Goal: Check status: Check status

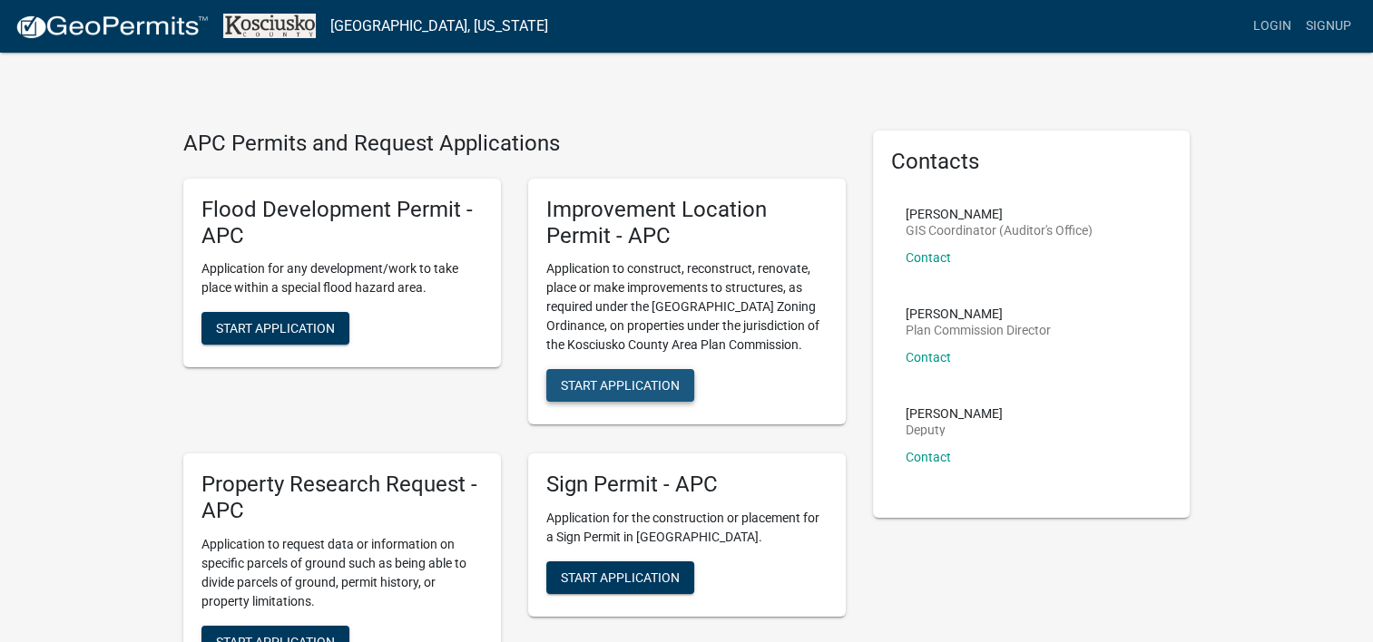
click at [622, 388] on span "Start Application" at bounding box center [620, 385] width 119 height 15
click at [1264, 22] on link "Login" at bounding box center [1272, 26] width 53 height 34
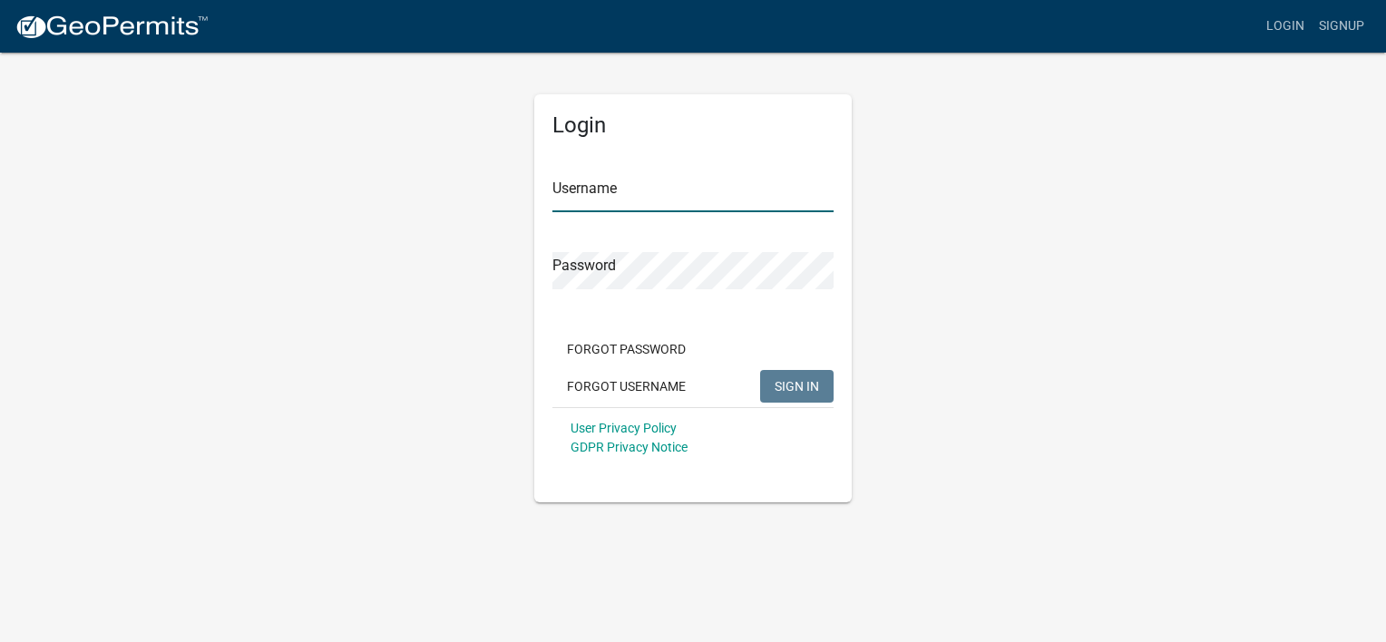
type input "Davidj93"
click at [803, 382] on span "SIGN IN" at bounding box center [797, 385] width 44 height 15
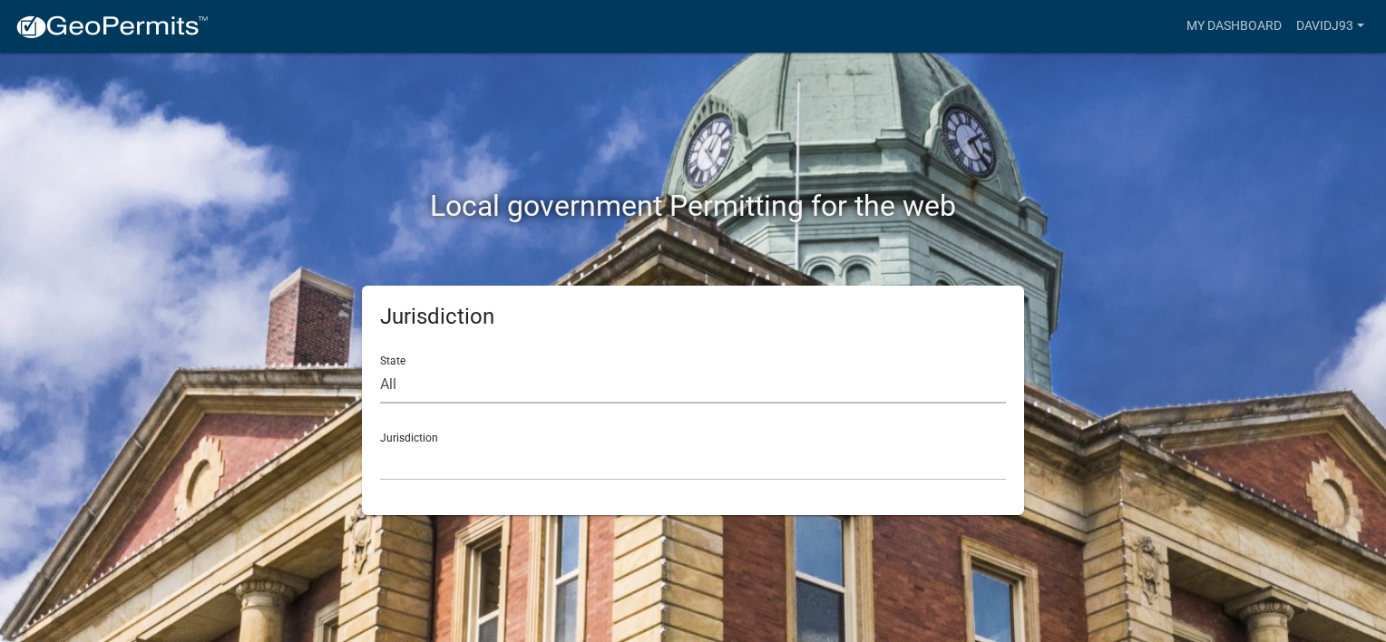
click at [433, 386] on select "All [US_STATE] [US_STATE] [US_STATE] [US_STATE] [US_STATE] [US_STATE] [US_STATE…" at bounding box center [693, 385] width 626 height 37
select select "[US_STATE]"
click at [380, 367] on select "All [US_STATE] [US_STATE] [US_STATE] [US_STATE] [US_STATE] [US_STATE] [US_STATE…" at bounding box center [693, 385] width 626 height 37
click at [471, 442] on div "Jurisdiction City of [GEOGRAPHIC_DATA], [US_STATE] City of [GEOGRAPHIC_DATA], […" at bounding box center [693, 449] width 626 height 63
click at [472, 441] on div "Jurisdiction City of [GEOGRAPHIC_DATA], [US_STATE] City of [GEOGRAPHIC_DATA], […" at bounding box center [693, 449] width 626 height 63
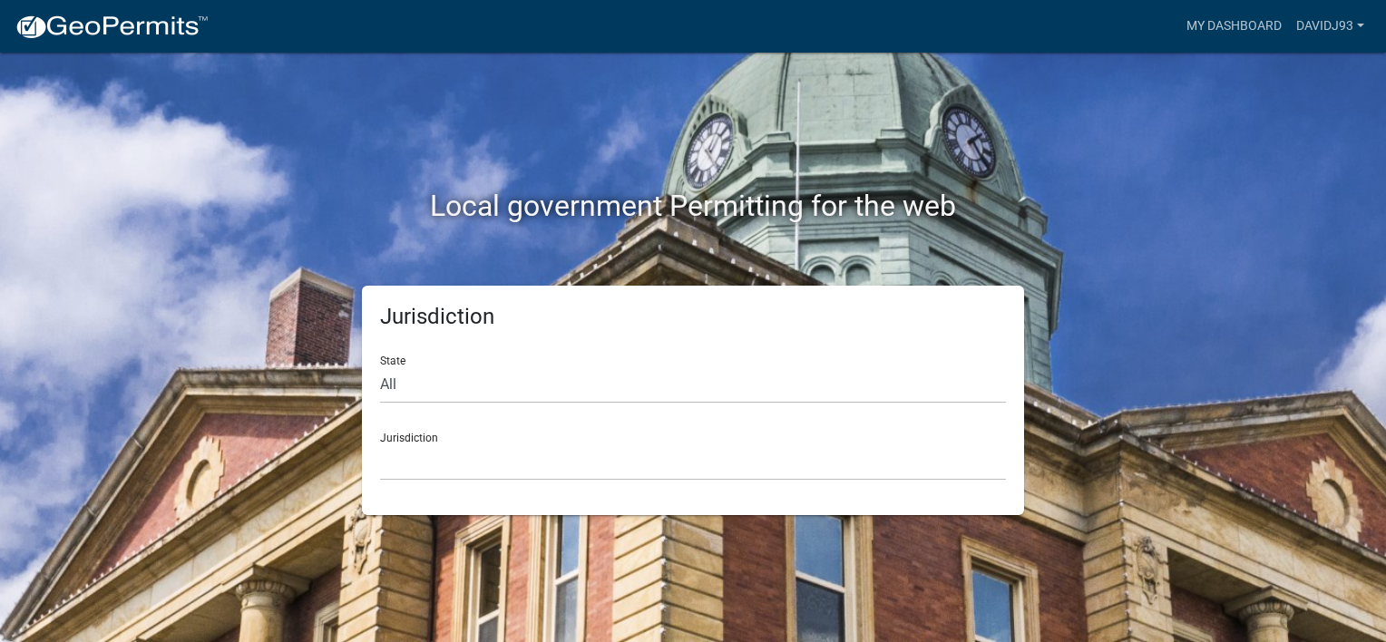
click at [397, 435] on div "Jurisdiction City of [GEOGRAPHIC_DATA], [US_STATE] City of [GEOGRAPHIC_DATA], […" at bounding box center [693, 449] width 626 height 63
click at [480, 367] on select "All [US_STATE] [US_STATE] [US_STATE] [US_STATE] [US_STATE] [US_STATE] [US_STATE…" at bounding box center [693, 385] width 626 height 37
click at [380, 367] on select "All [US_STATE] [US_STATE] [US_STATE] [US_STATE] [US_STATE] [US_STATE] [US_STATE…" at bounding box center [693, 385] width 626 height 37
click at [425, 434] on div "Jurisdiction City of [GEOGRAPHIC_DATA], [US_STATE] City of [GEOGRAPHIC_DATA], […" at bounding box center [693, 449] width 626 height 63
click at [1136, 430] on div "Jurisdiction State All Colorado Georgia Indiana Iowa Kansas Minnesota Ohio Sout…" at bounding box center [693, 401] width 1034 height 230
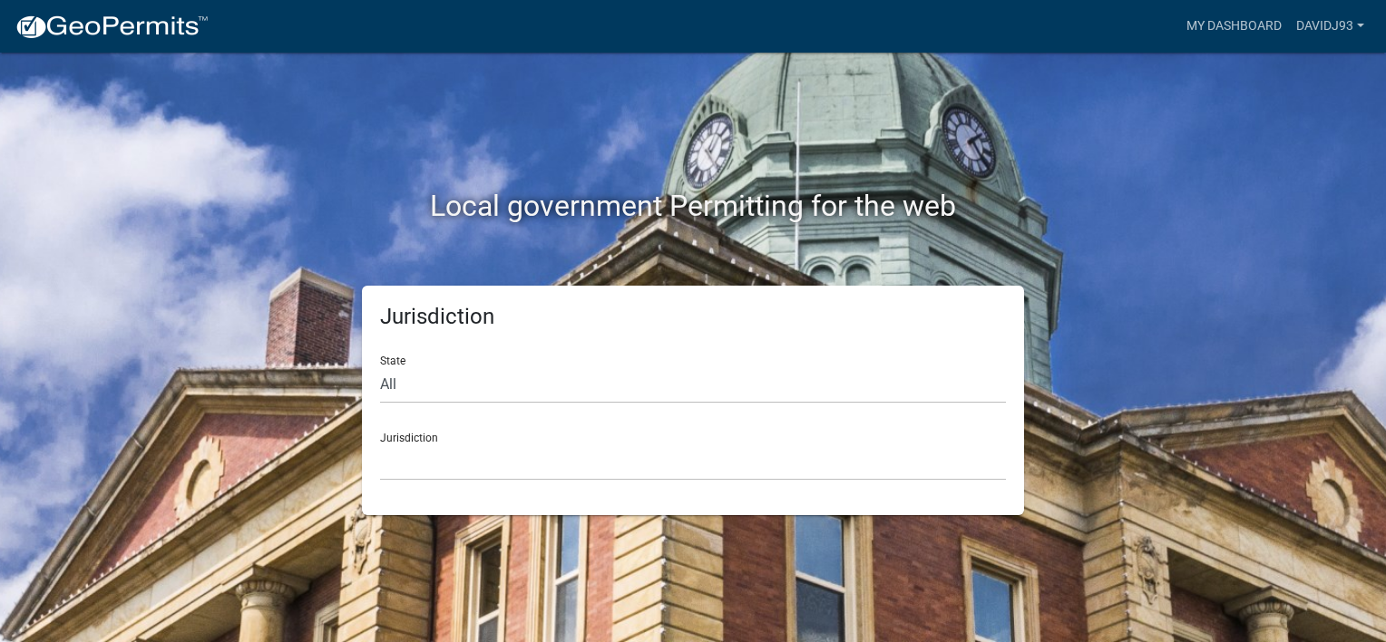
click at [1136, 430] on div "Jurisdiction State All Colorado Georgia Indiana Iowa Kansas Minnesota Ohio Sout…" at bounding box center [693, 401] width 1034 height 230
click at [397, 376] on select "All [US_STATE] [US_STATE] [US_STATE] [US_STATE] [US_STATE] [US_STATE] [US_STATE…" at bounding box center [693, 385] width 626 height 37
select select "[US_STATE]"
click at [380, 367] on select "All [US_STATE] [US_STATE] [US_STATE] [US_STATE] [US_STATE] [US_STATE] [US_STATE…" at bounding box center [693, 385] width 626 height 37
click at [428, 438] on div "Jurisdiction City of [GEOGRAPHIC_DATA], [US_STATE] City of [GEOGRAPHIC_DATA], […" at bounding box center [693, 449] width 626 height 63
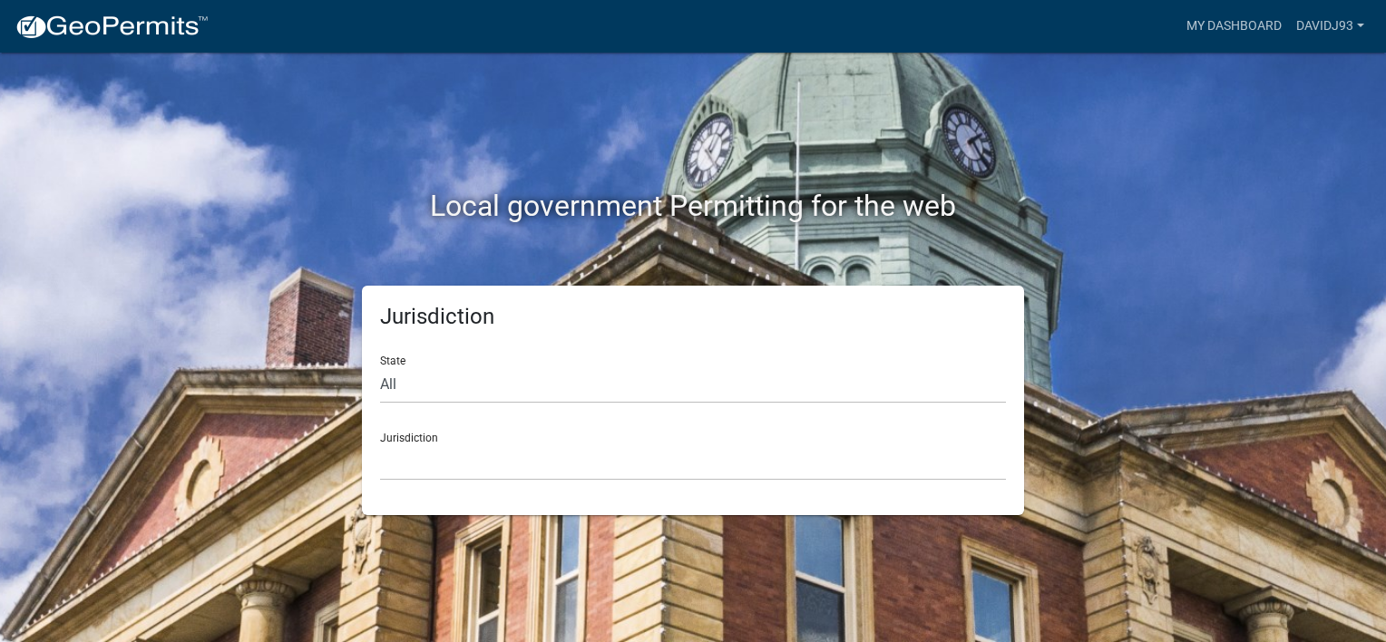
click at [446, 437] on div "Jurisdiction City of [GEOGRAPHIC_DATA], [US_STATE] City of [GEOGRAPHIC_DATA], […" at bounding box center [693, 449] width 626 height 63
click at [441, 438] on div "Jurisdiction City of [GEOGRAPHIC_DATA], [US_STATE] City of [GEOGRAPHIC_DATA], […" at bounding box center [693, 449] width 626 height 63
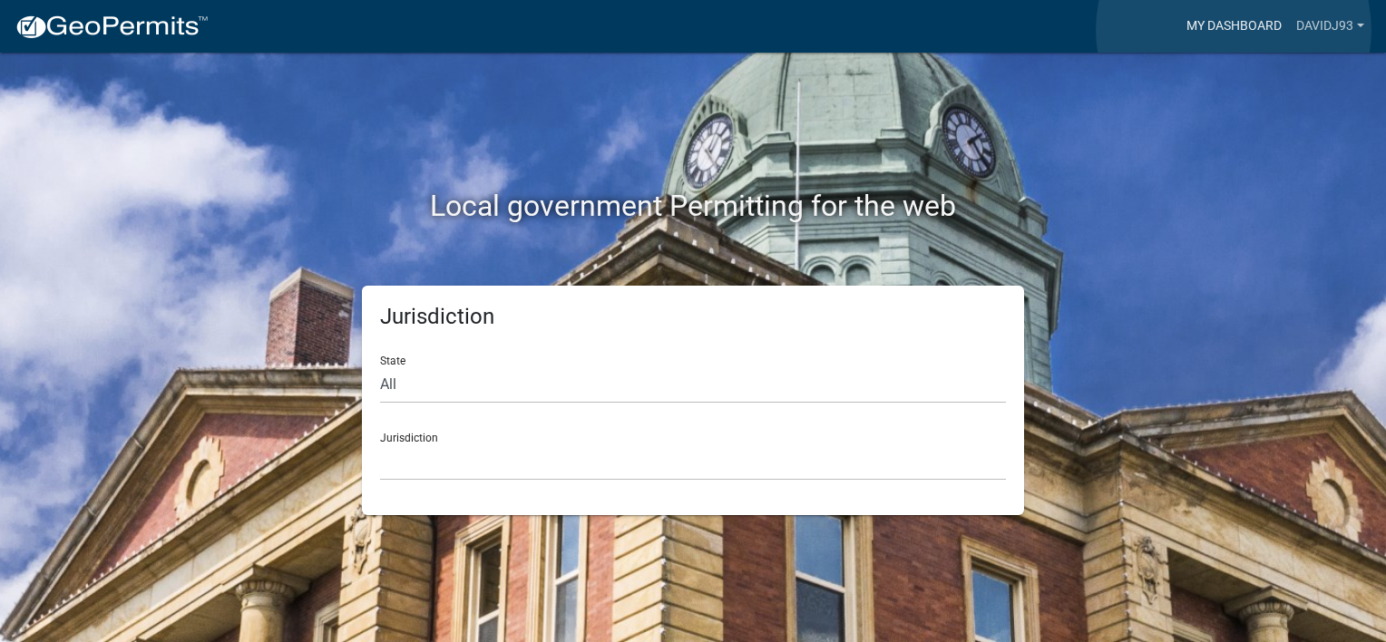
click at [1234, 30] on link "My Dashboard" at bounding box center [1235, 26] width 110 height 34
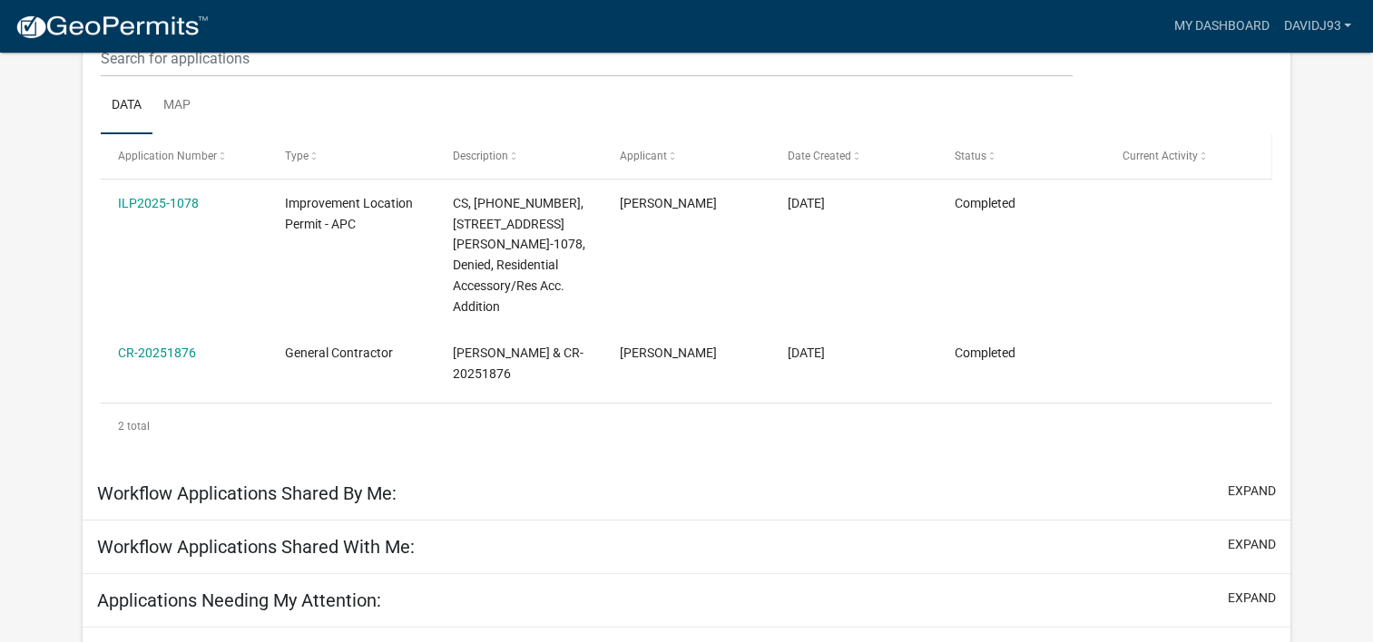
scroll to position [151, 0]
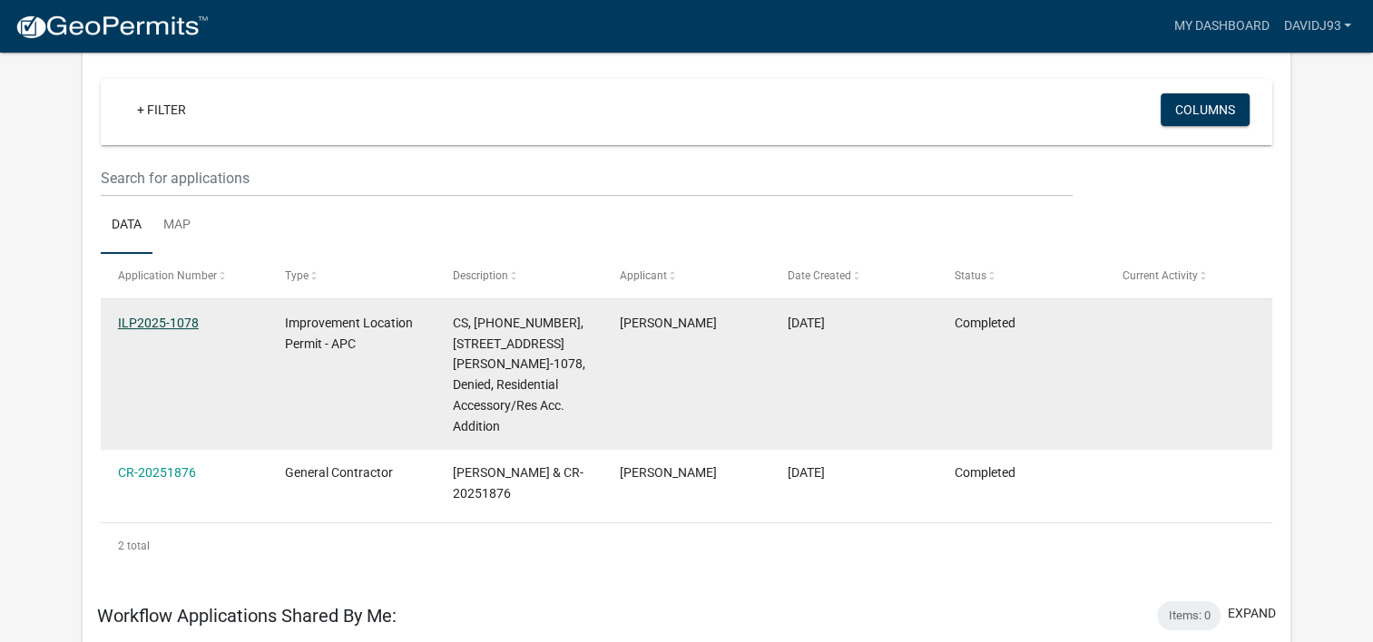
click at [142, 323] on link "ILP2025-1078" at bounding box center [158, 323] width 81 height 15
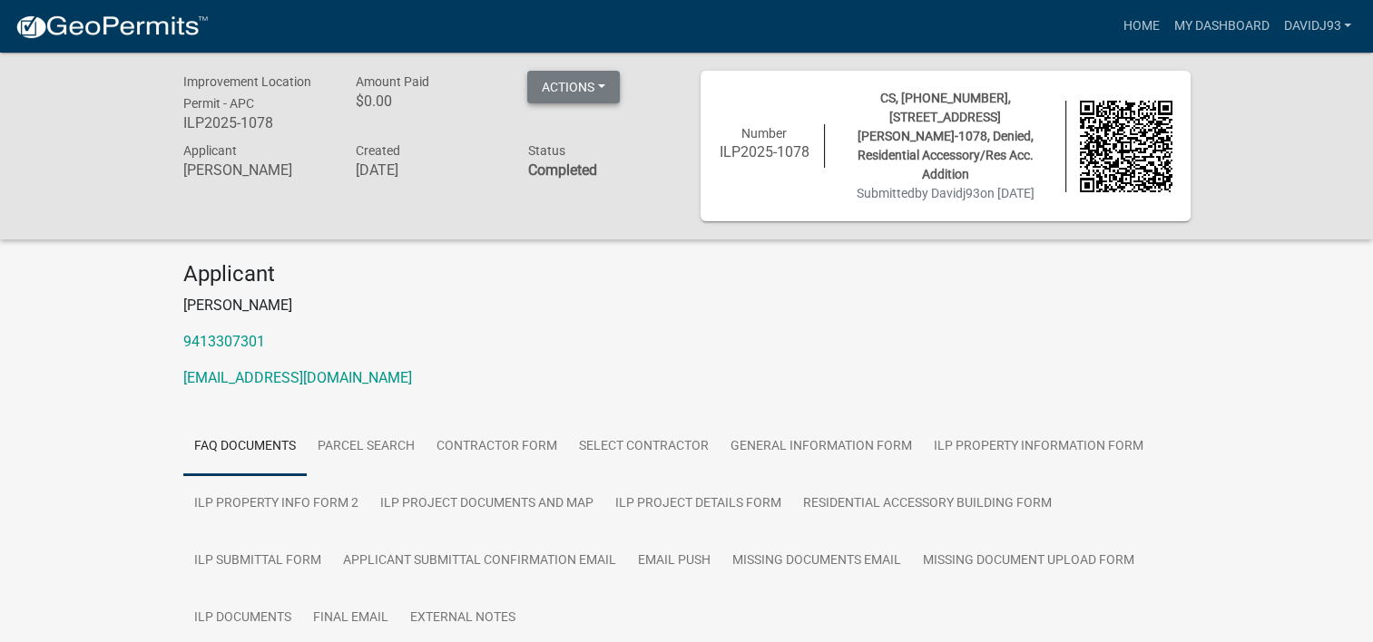
click at [566, 82] on button "Actions" at bounding box center [573, 87] width 93 height 33
click at [661, 218] on div "Improvement Location Permit - APC ILP2025-1078 Amount Paid $0.00 Actions Printe…" at bounding box center [686, 146] width 1373 height 187
click at [980, 146] on div "CS, [PHONE_NUMBER], [STREET_ADDRESS][PERSON_NAME]-1078, Denied, Residential Acc…" at bounding box center [945, 146] width 240 height 114
drag, startPoint x: 980, startPoint y: 146, endPoint x: 1072, endPoint y: 236, distance: 128.3
click at [1072, 236] on div "Improvement Location Permit - APC ILP2025-1078 Amount Paid $0.00 Actions Printe…" at bounding box center [686, 399] width 1373 height 692
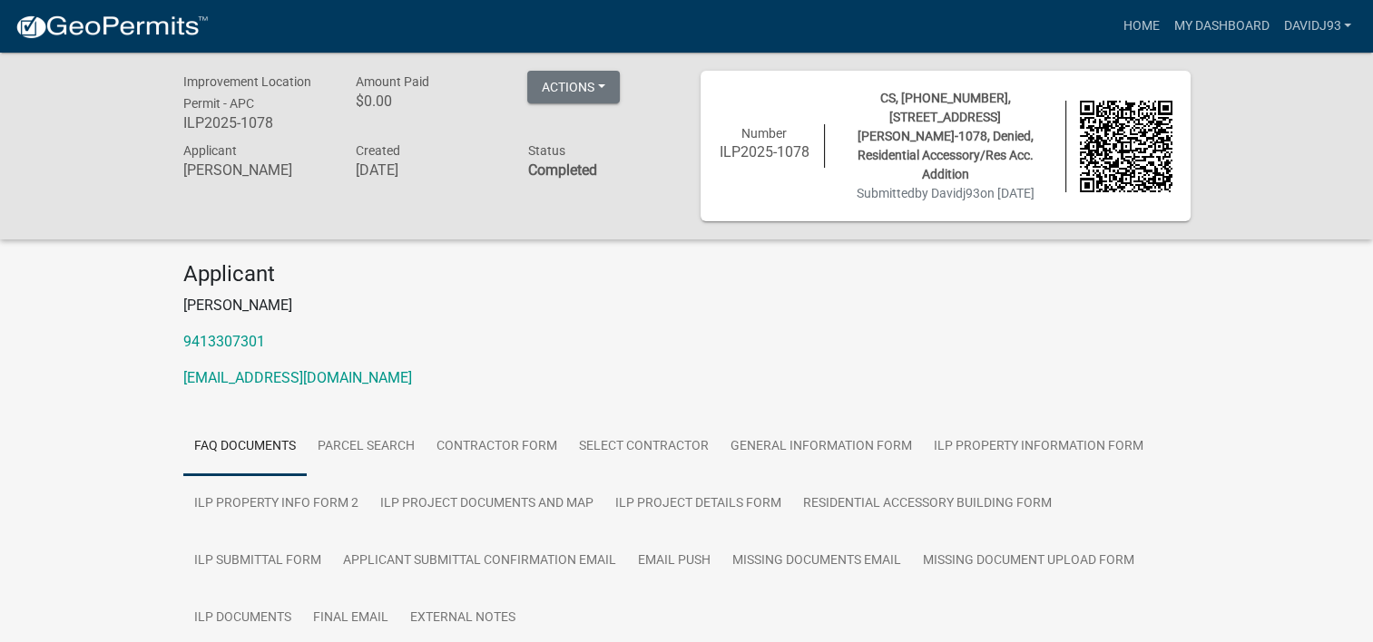
drag, startPoint x: 1142, startPoint y: 356, endPoint x: 1148, endPoint y: 344, distance: 13.0
click at [1141, 367] on p "[EMAIL_ADDRESS][DOMAIN_NAME]" at bounding box center [686, 378] width 1007 height 22
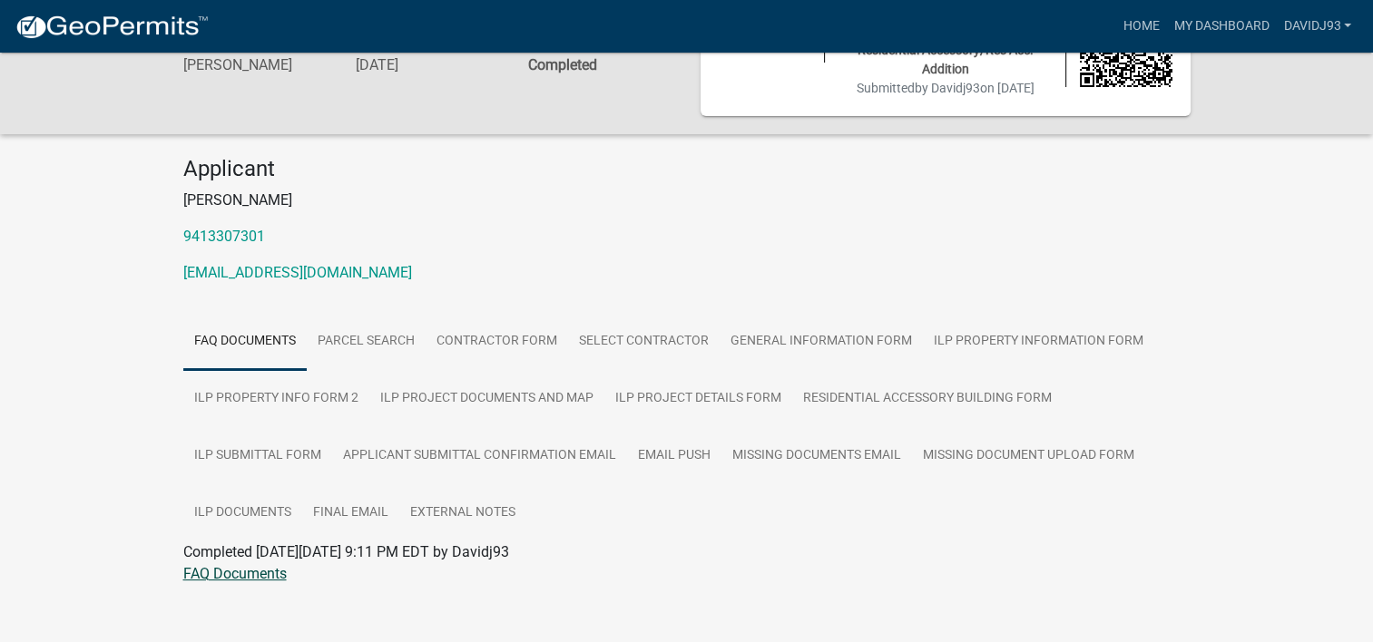
click at [247, 565] on link "FAQ Documents" at bounding box center [234, 573] width 103 height 17
